Goal: Information Seeking & Learning: Learn about a topic

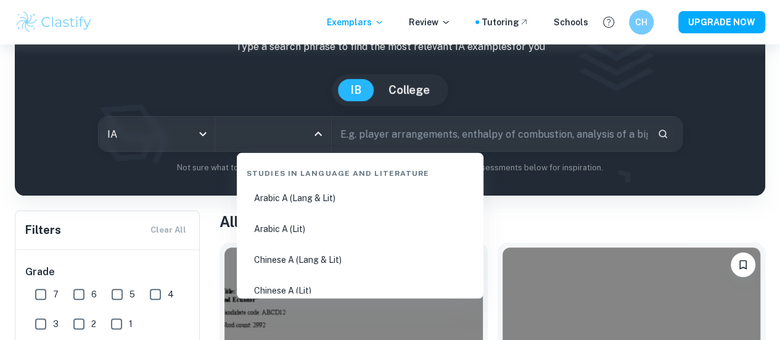
scroll to position [82, 0]
type input "chem"
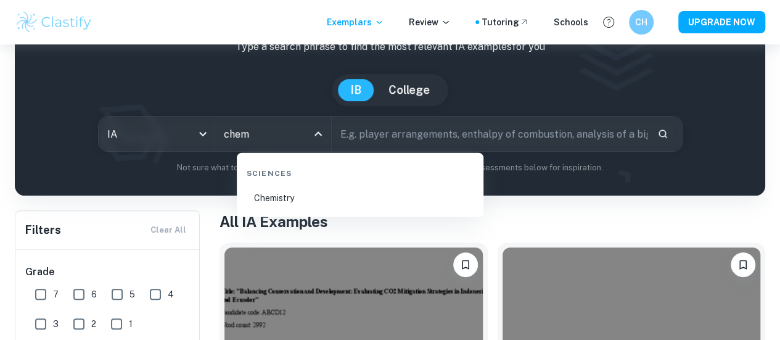
click at [289, 188] on li "Chemistry" at bounding box center [360, 198] width 237 height 28
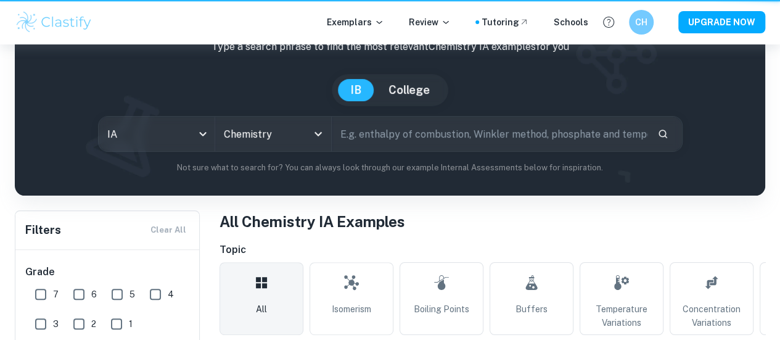
click at [377, 151] on input "text" at bounding box center [490, 134] width 316 height 35
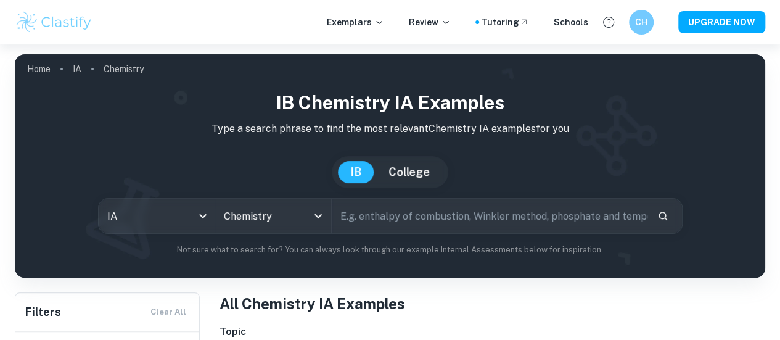
paste input "How does the structure of weak acids ([MEDICAL_DATA], propanoic acid and benzoi…"
type input "How does the structure of weak acids ([MEDICAL_DATA], propanoic acid and benzoi…"
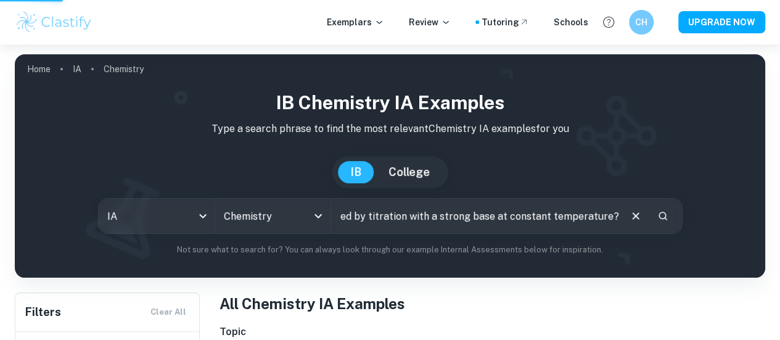
scroll to position [0, 0]
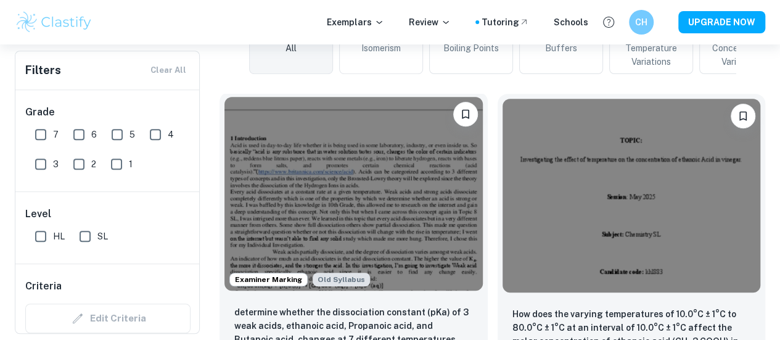
scroll to position [345, 0]
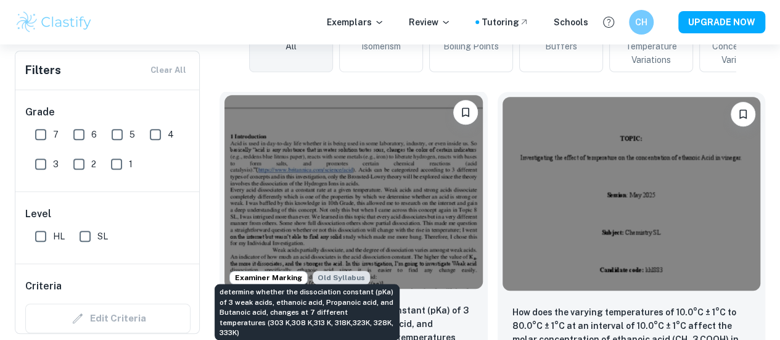
click at [237, 304] on p "determine whether the dissociation constant (pKa) of 3 weak acids, ethanoic aci…" at bounding box center [353, 325] width 239 height 42
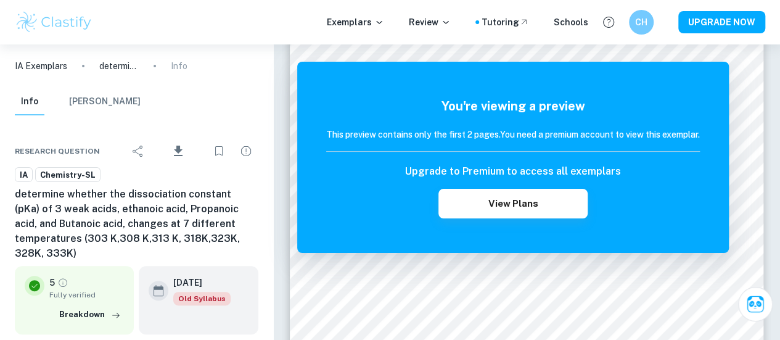
scroll to position [107, 0]
